Goal: Information Seeking & Learning: Learn about a topic

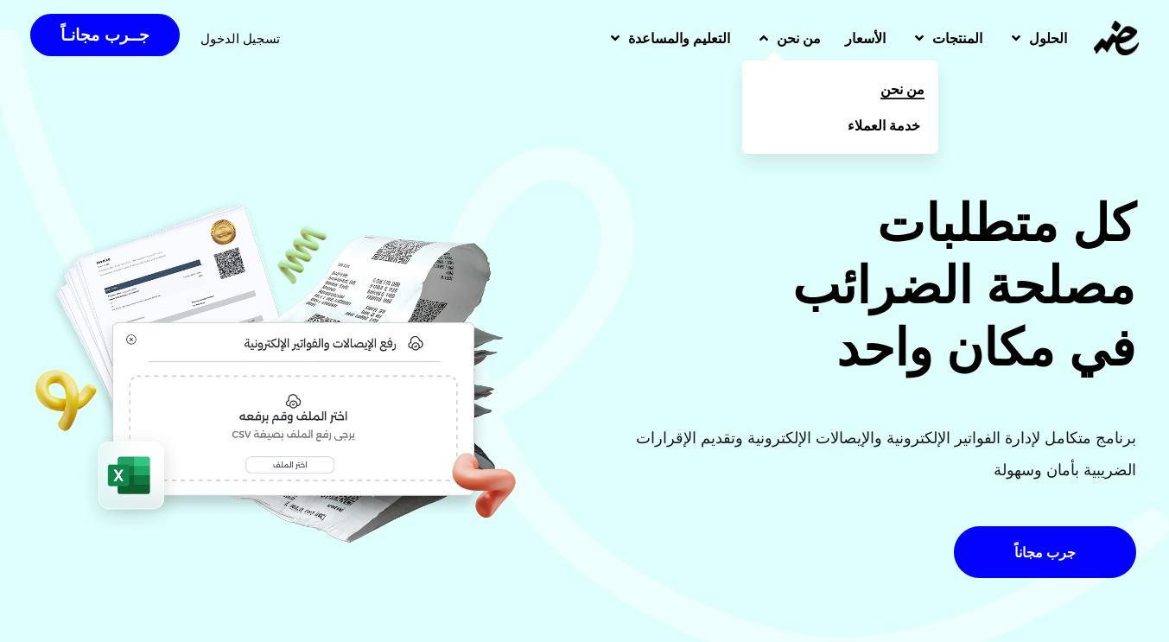
click at [880, 91] on span "من نحن" at bounding box center [902, 89] width 44 height 21
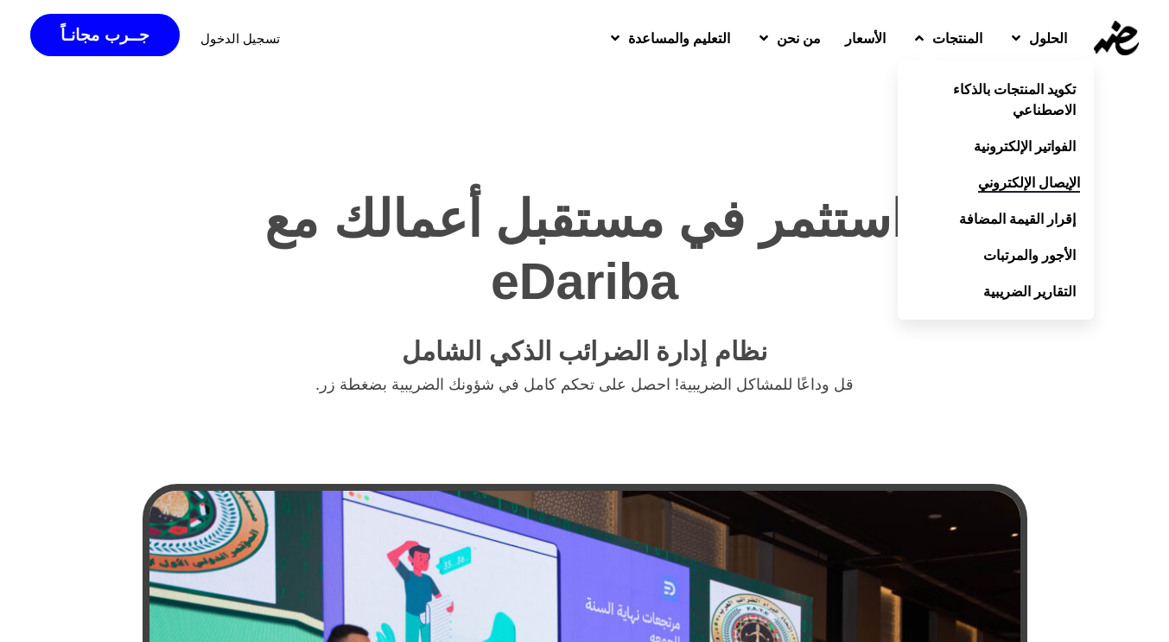
click at [993, 183] on span "الإيصال الإلكتروني" at bounding box center [1029, 182] width 102 height 21
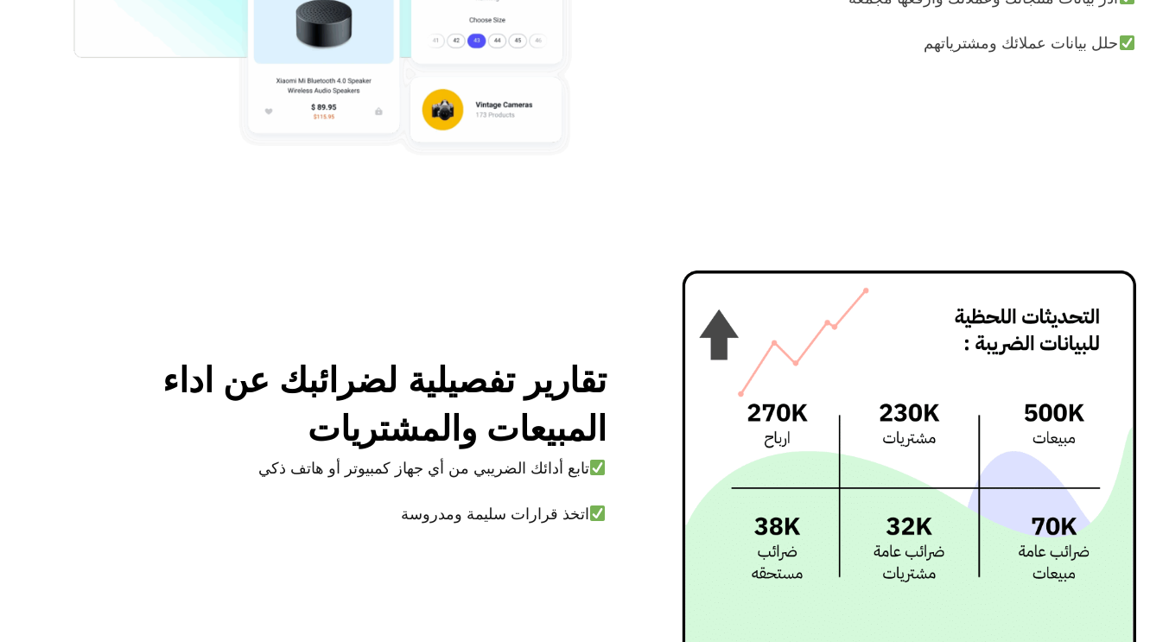
scroll to position [4378, 0]
